Goal: Task Accomplishment & Management: Use online tool/utility

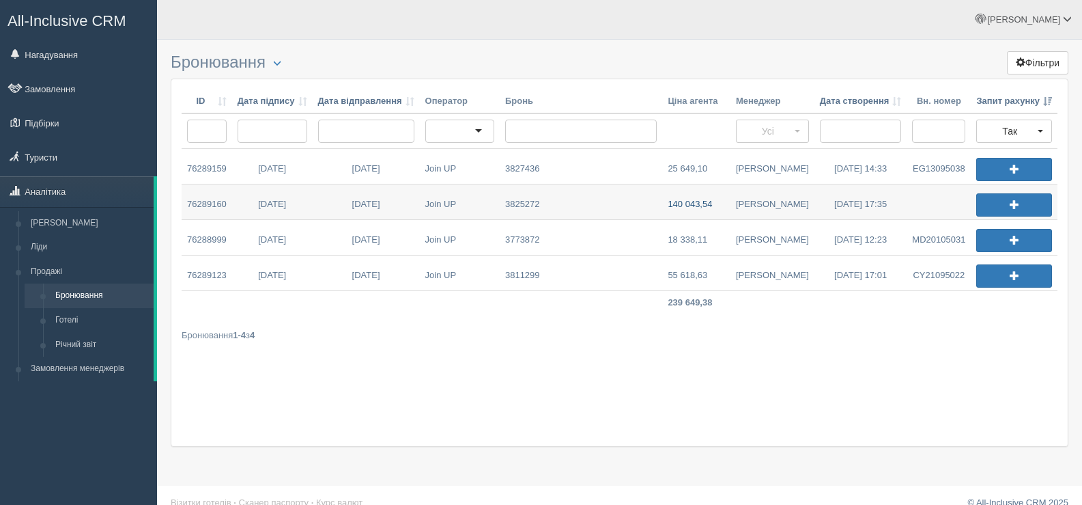
click at [708, 205] on link "140 043,54" at bounding box center [696, 201] width 68 height 35
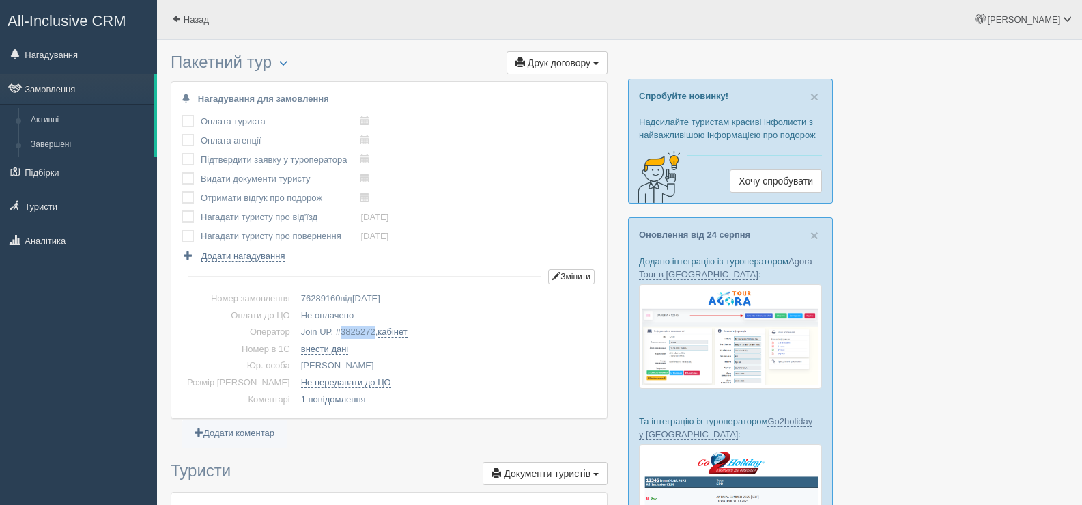
drag, startPoint x: 352, startPoint y: 329, endPoint x: 318, endPoint y: 326, distance: 34.3
click at [318, 326] on td "Join UP, # 3825272 , кабінет" at bounding box center [446, 332] width 301 height 17
copy span "3825272"
click at [177, 19] on span at bounding box center [176, 18] width 9 height 9
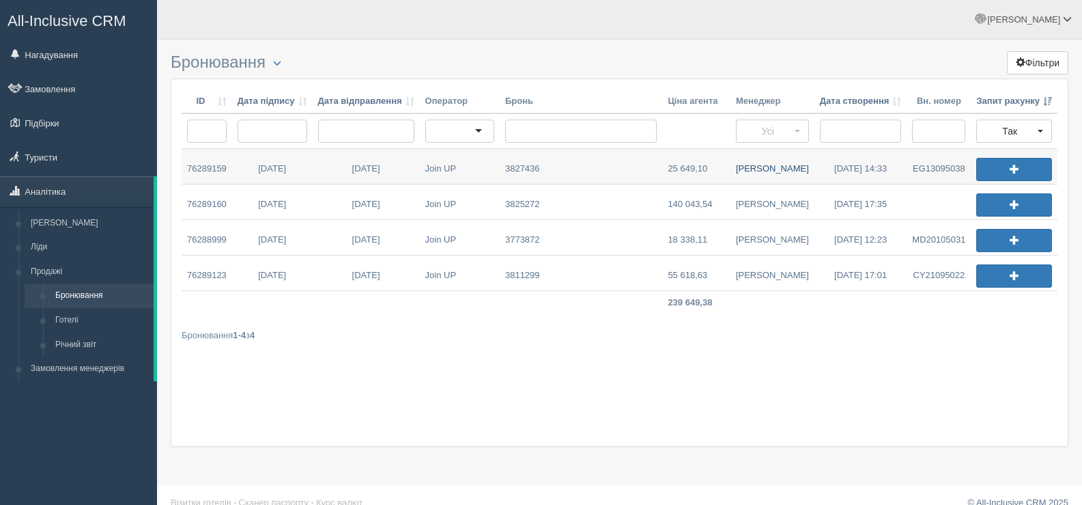
click at [770, 167] on link "Дмитро М." at bounding box center [773, 166] width 84 height 35
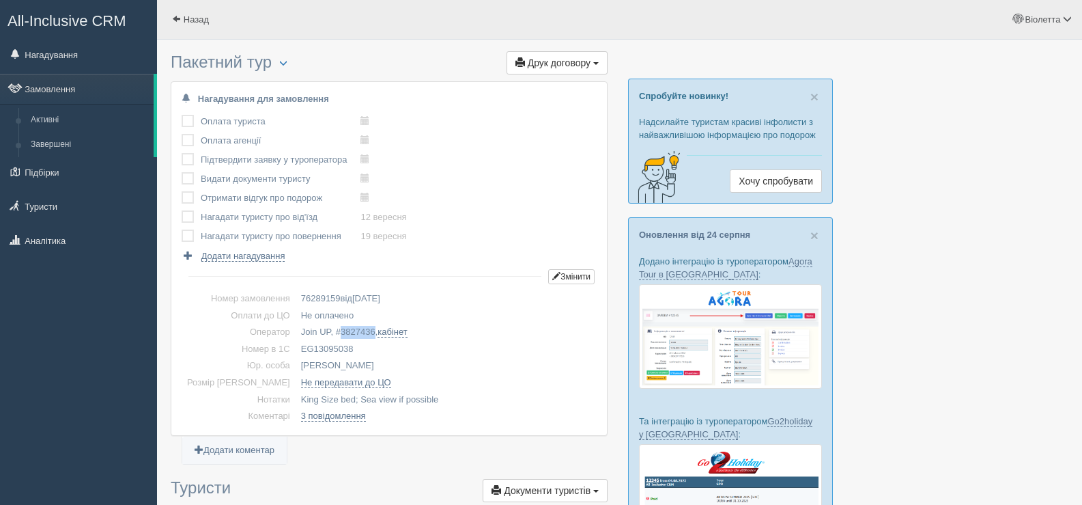
drag, startPoint x: 331, startPoint y: 346, endPoint x: 274, endPoint y: 346, distance: 57.4
click at [296, 346] on td "EG13095038" at bounding box center [446, 349] width 301 height 17
copy td "EG13095038"
click at [287, 60] on span "button" at bounding box center [283, 63] width 8 height 8
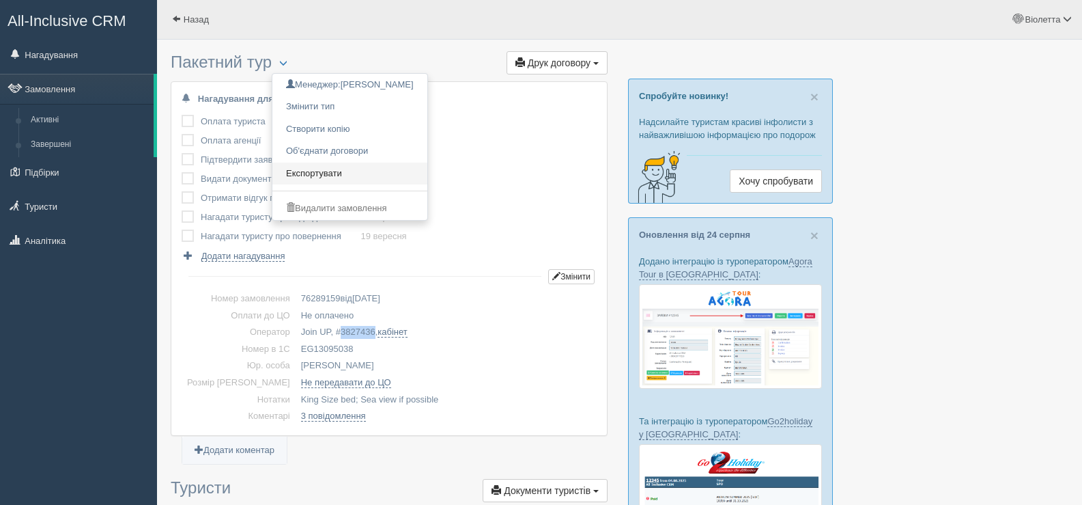
click at [335, 173] on link "Експортувати" at bounding box center [349, 174] width 155 height 23
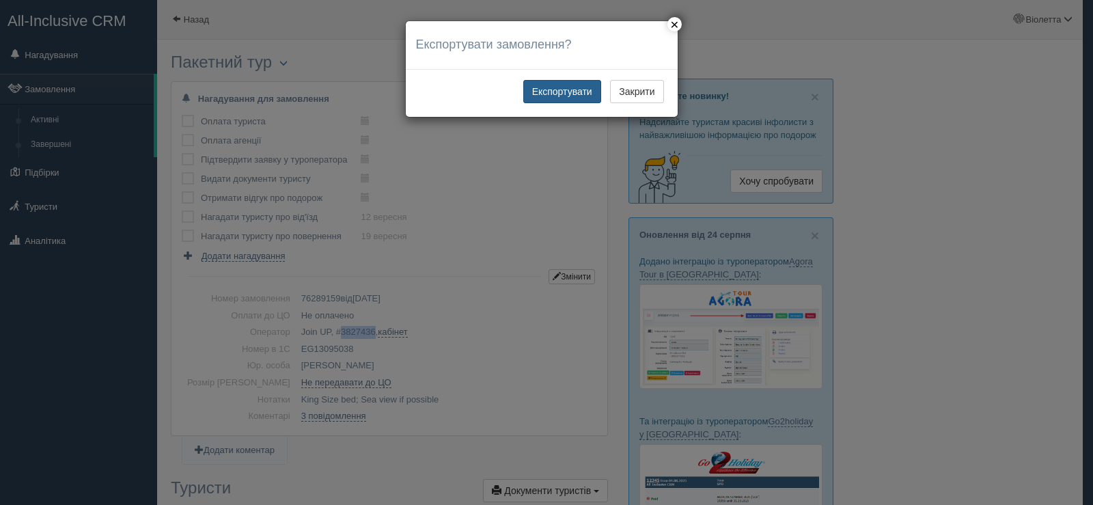
click at [565, 94] on button "Експортувати" at bounding box center [562, 91] width 78 height 23
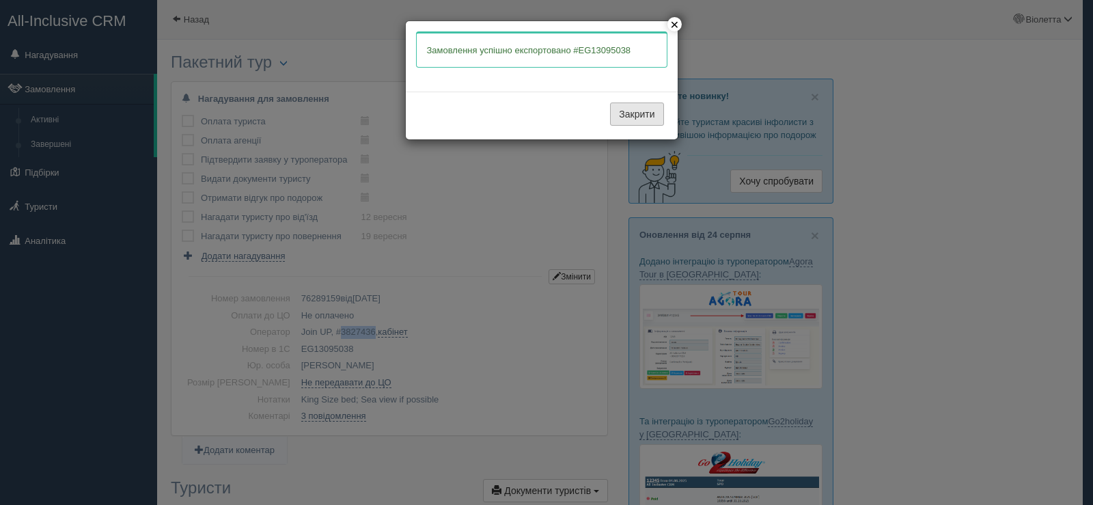
click at [647, 111] on button "Закрити" at bounding box center [636, 113] width 53 height 23
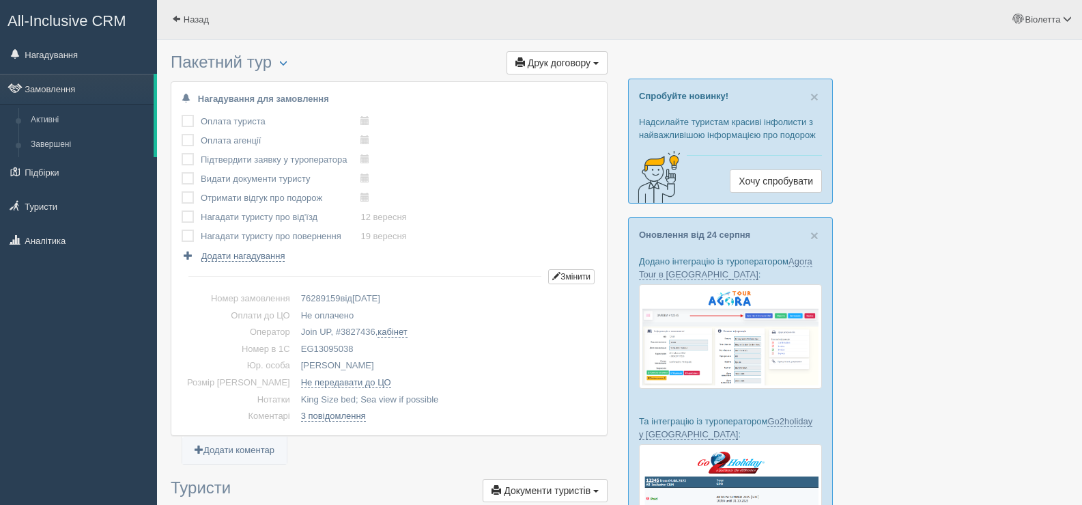
drag, startPoint x: 331, startPoint y: 350, endPoint x: 272, endPoint y: 345, distance: 58.2
click at [296, 344] on td "EG13095038" at bounding box center [446, 349] width 301 height 17
copy td "EG13095038"
click at [179, 19] on span at bounding box center [176, 18] width 9 height 9
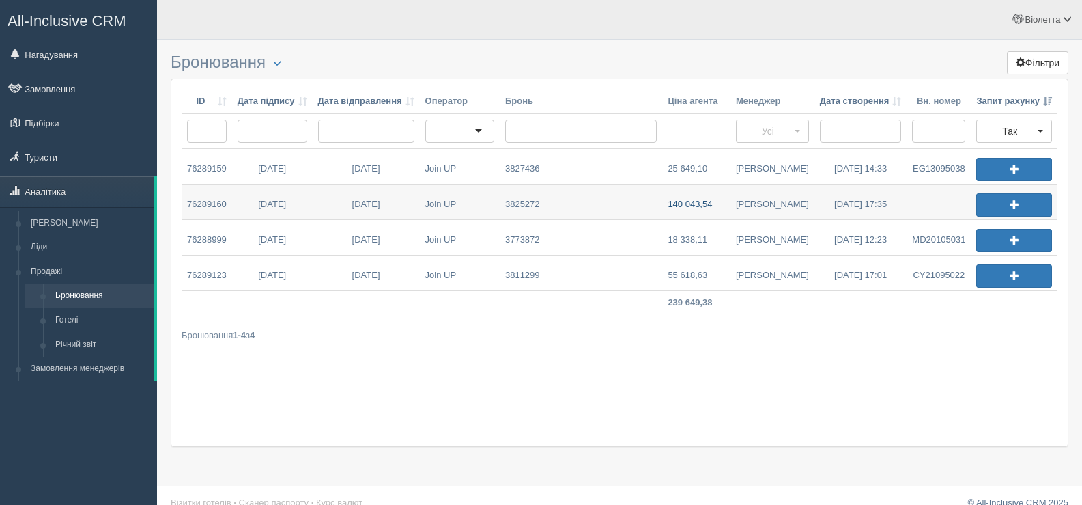
click at [698, 206] on link "140 043,54" at bounding box center [696, 201] width 68 height 35
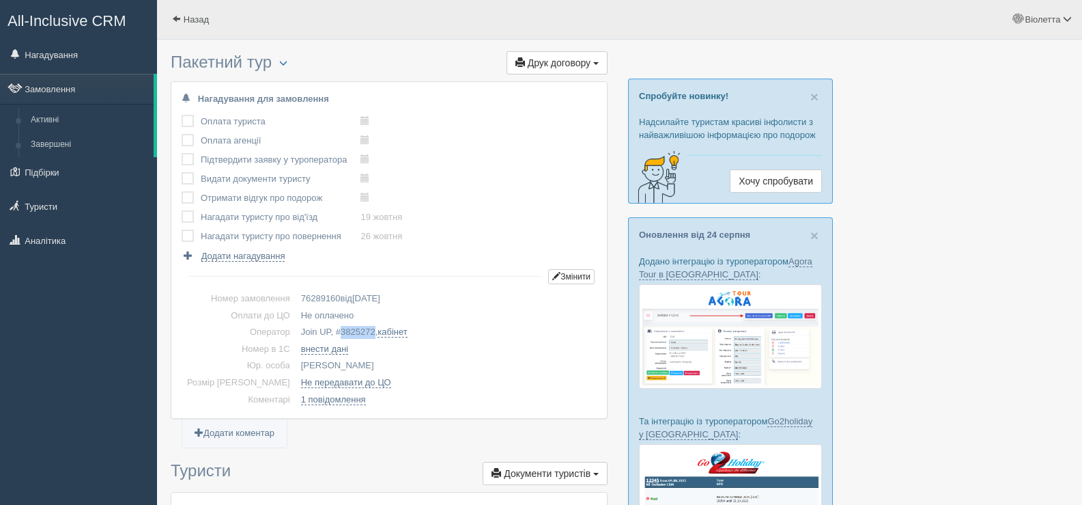
click at [350, 331] on span "3825272" at bounding box center [358, 331] width 35 height 10
click at [288, 61] on span "button" at bounding box center [283, 63] width 8 height 8
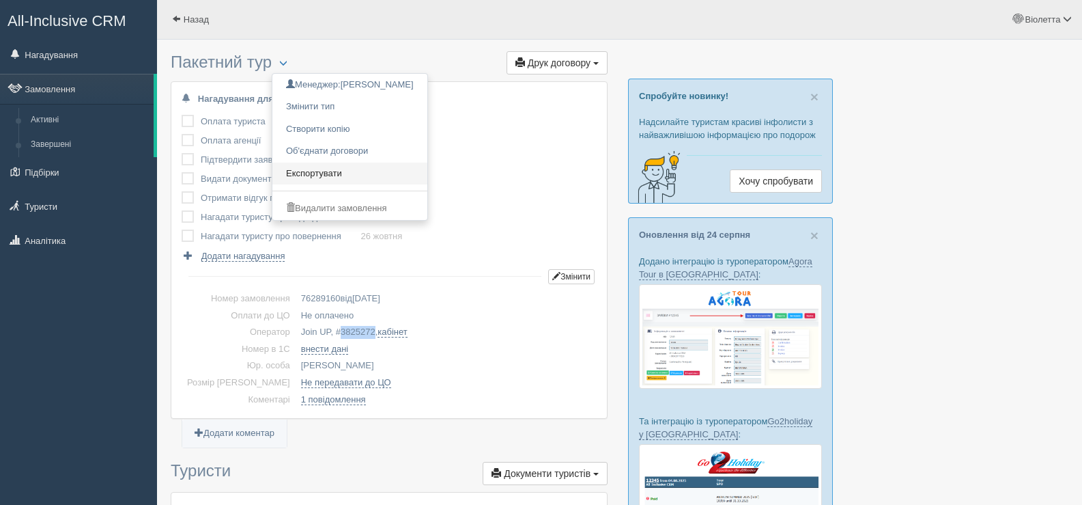
click at [329, 170] on link "Експортувати" at bounding box center [349, 174] width 155 height 23
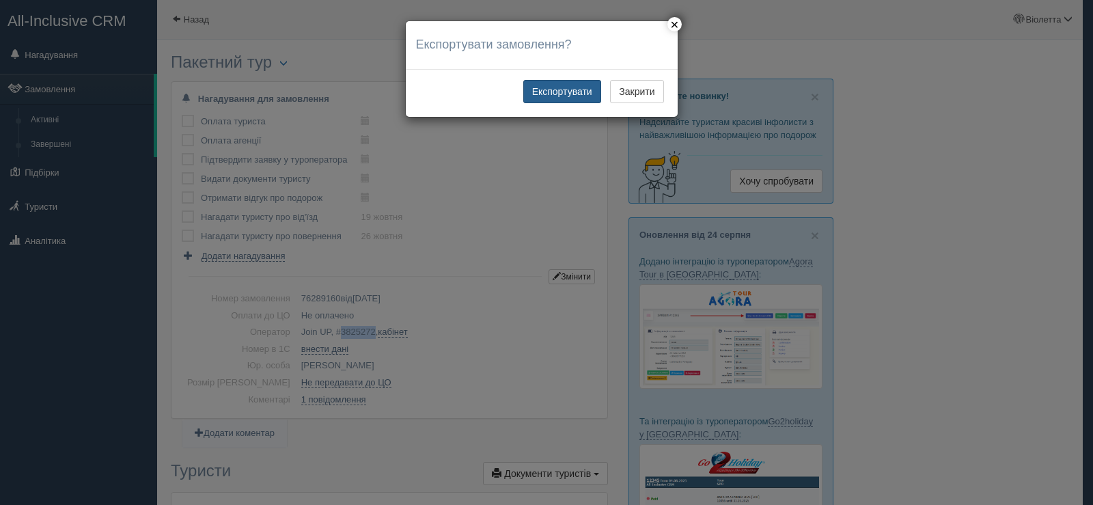
click at [563, 91] on button "Експортувати" at bounding box center [562, 91] width 78 height 23
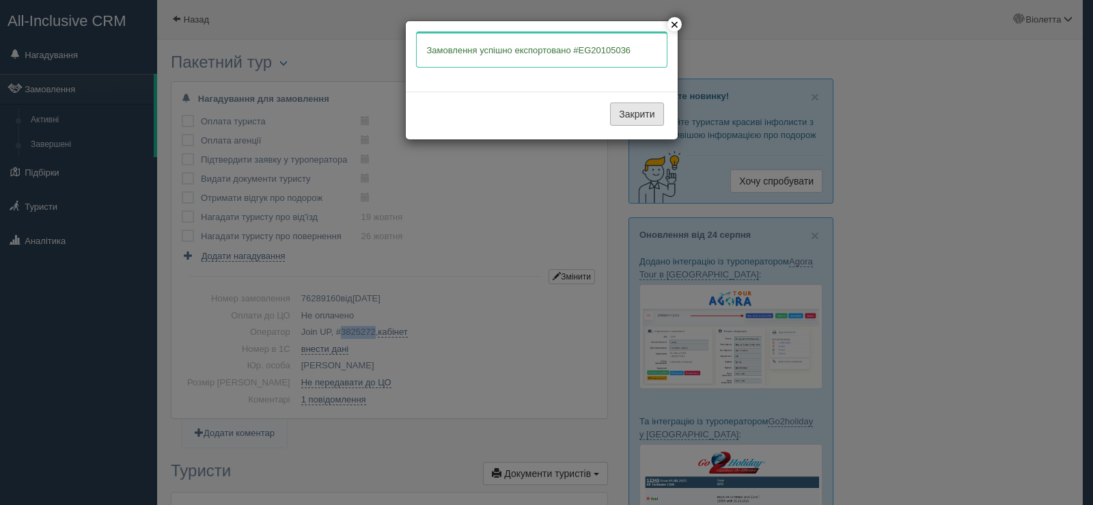
click at [621, 116] on button "Закрити" at bounding box center [636, 113] width 53 height 23
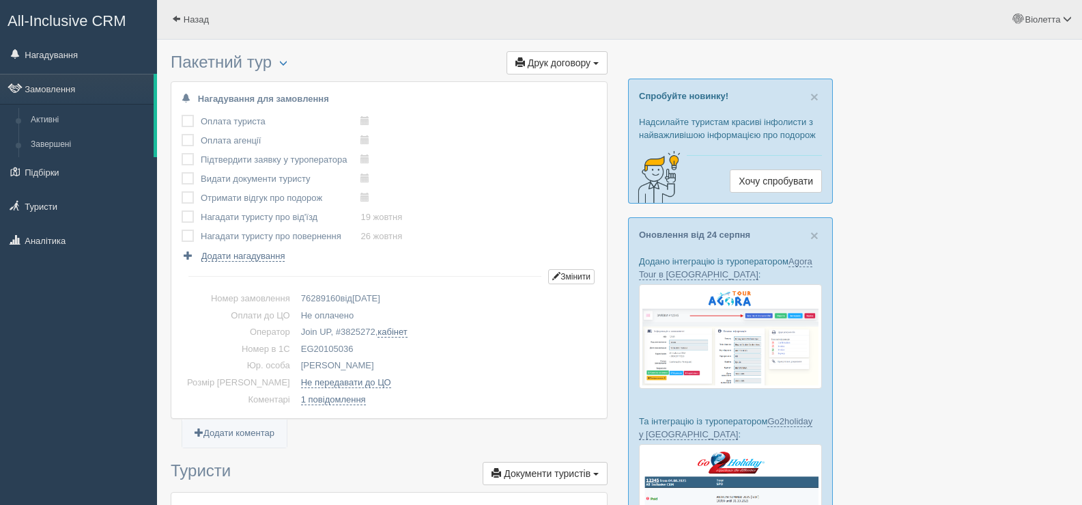
drag, startPoint x: 335, startPoint y: 345, endPoint x: 280, endPoint y: 348, distance: 54.7
click at [296, 348] on td "EG20105036" at bounding box center [446, 349] width 301 height 17
copy td "EG20105036"
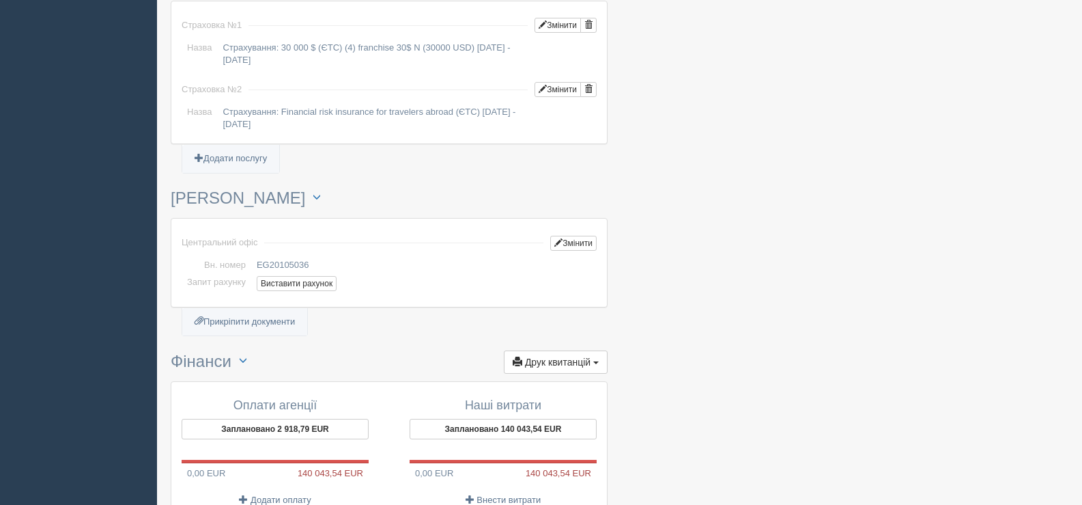
scroll to position [1024, 0]
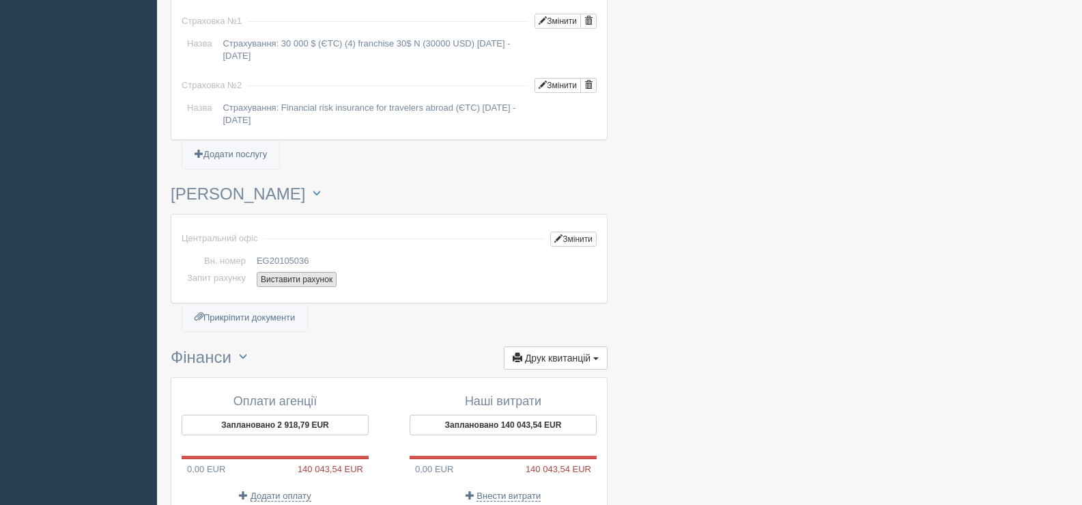
click at [279, 279] on button "Виставити рахунок" at bounding box center [297, 279] width 80 height 15
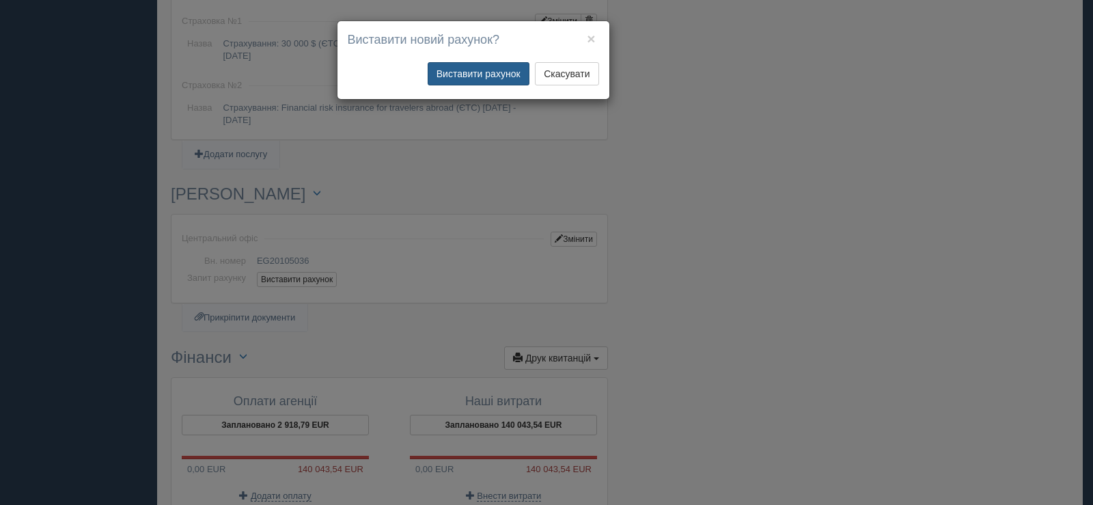
click at [483, 70] on button "Виставити рахунок" at bounding box center [478, 73] width 102 height 23
click at [485, 73] on button "Виставити рахунок" at bounding box center [478, 73] width 102 height 23
click at [803, 281] on div "× Виставити новий рахунок? Виставити рахунок Скасувати" at bounding box center [546, 252] width 1093 height 505
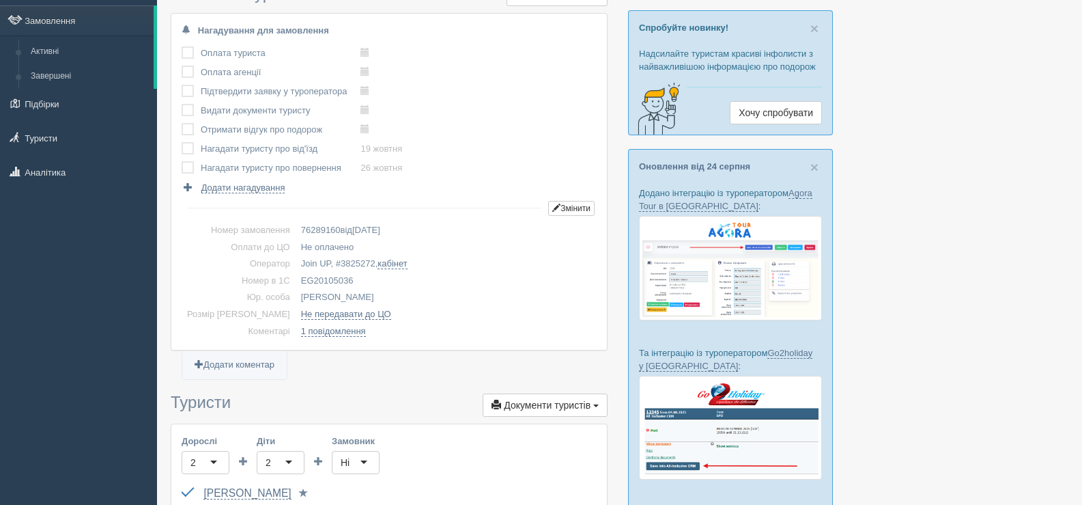
scroll to position [0, 0]
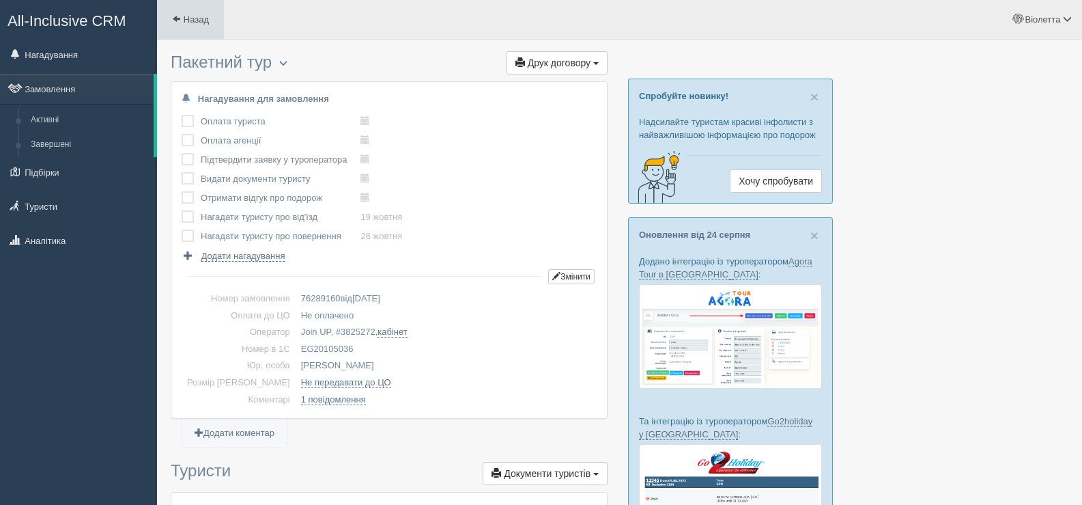
click at [173, 15] on span at bounding box center [176, 18] width 9 height 9
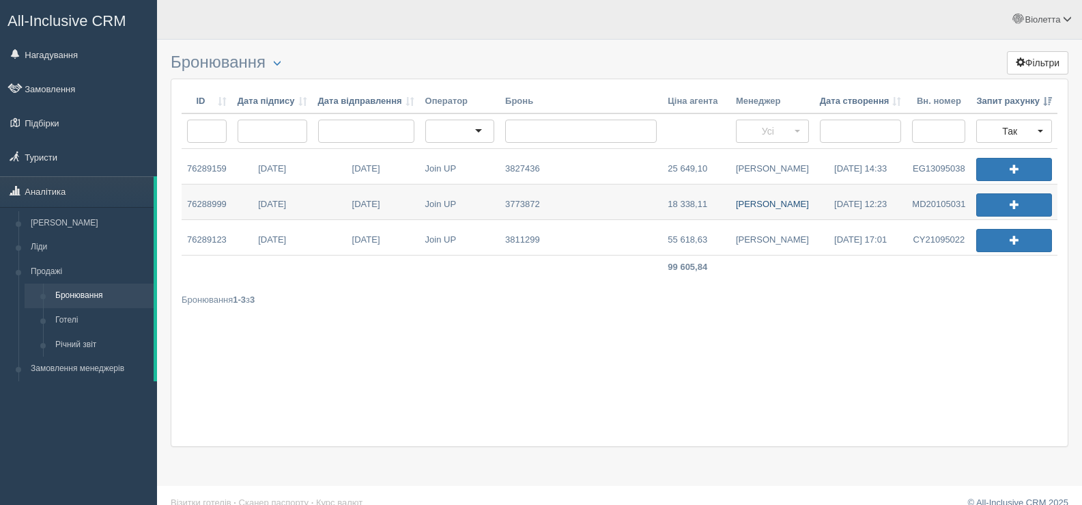
click at [767, 201] on link "[PERSON_NAME]" at bounding box center [773, 201] width 84 height 35
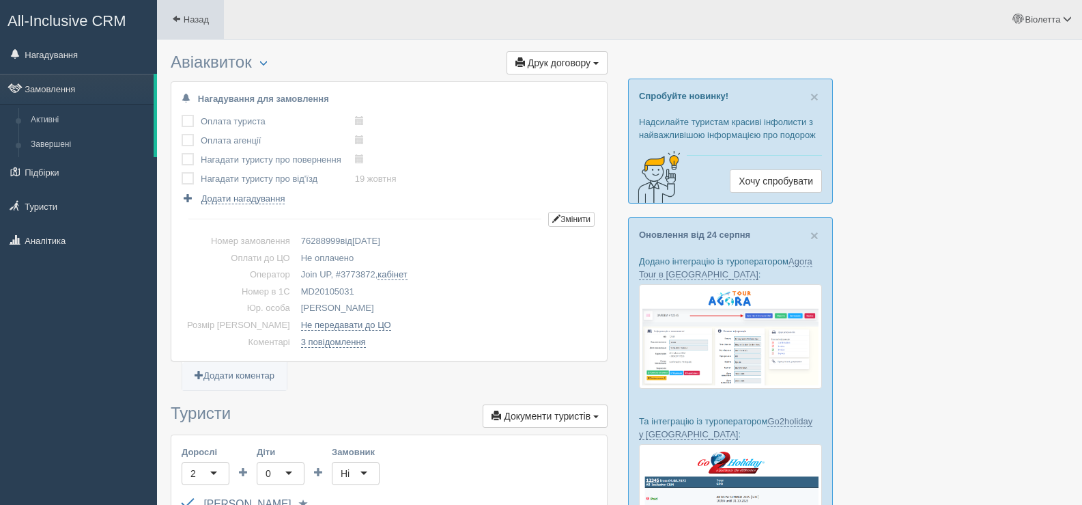
click at [175, 15] on span at bounding box center [176, 18] width 9 height 9
